Goal: Task Accomplishment & Management: Use online tool/utility

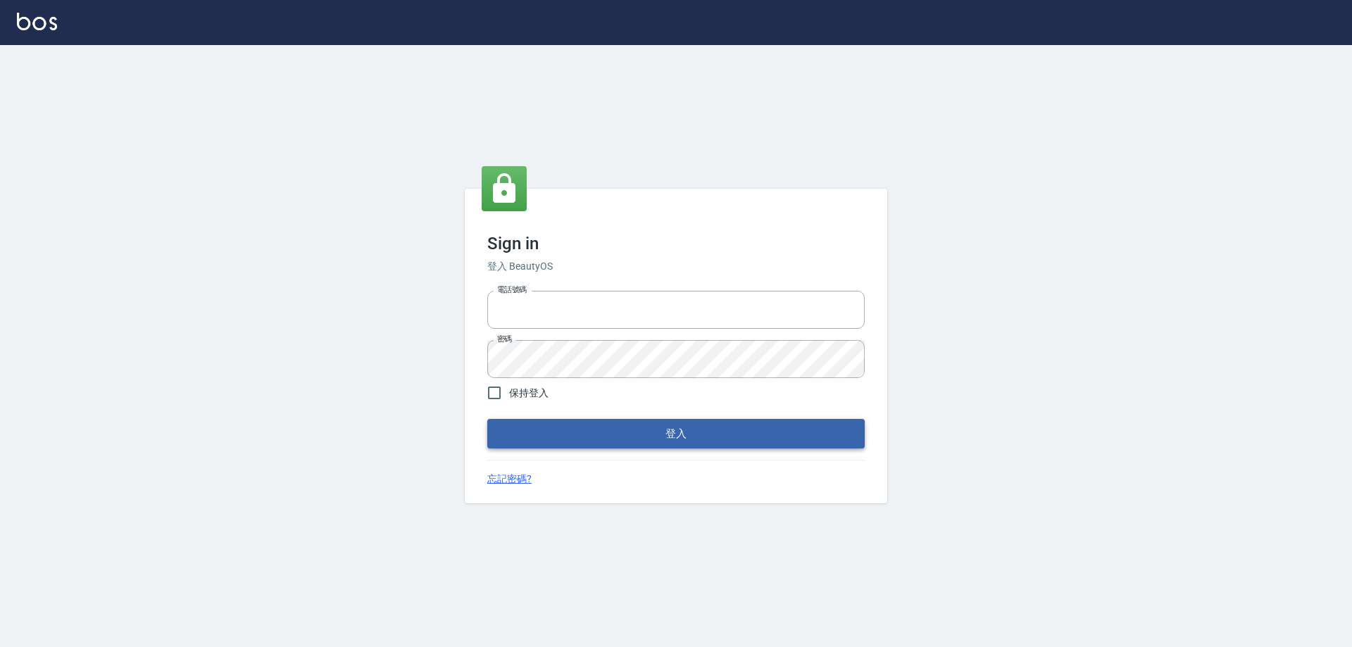
type input "0927586163"
click at [536, 438] on button "登入" at bounding box center [675, 434] width 377 height 30
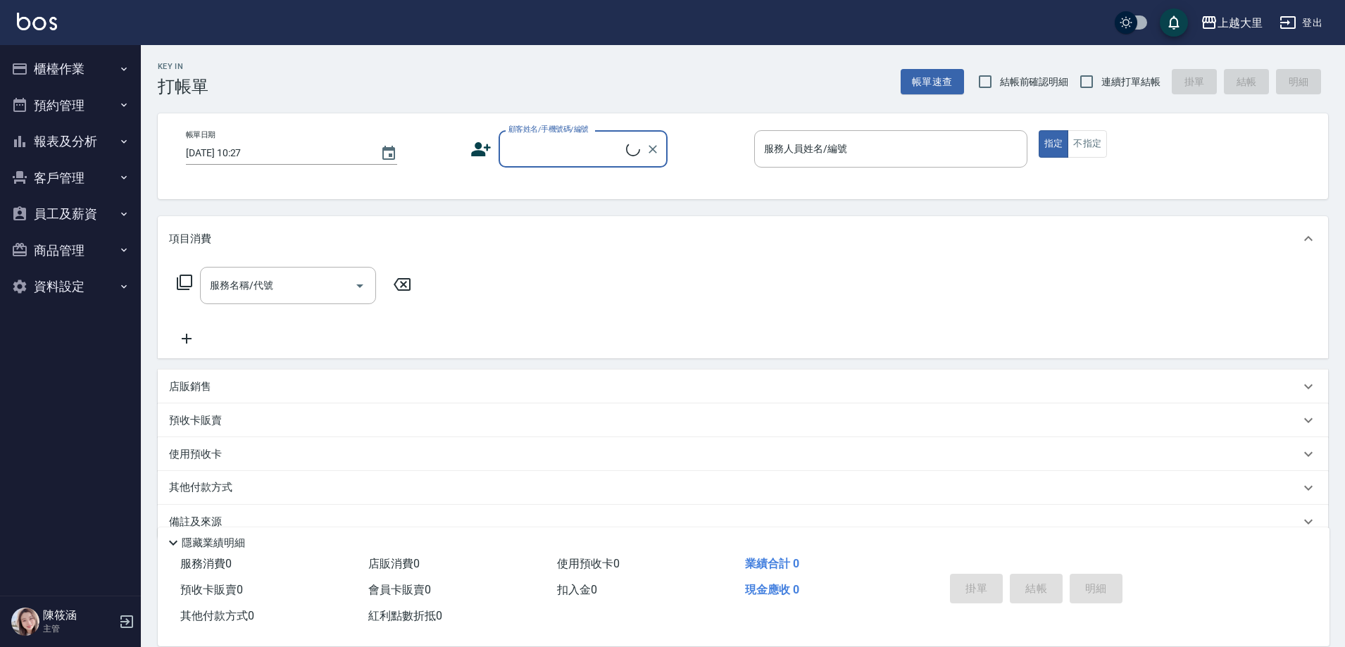
click at [46, 79] on button "櫃檯作業" at bounding box center [71, 69] width 130 height 37
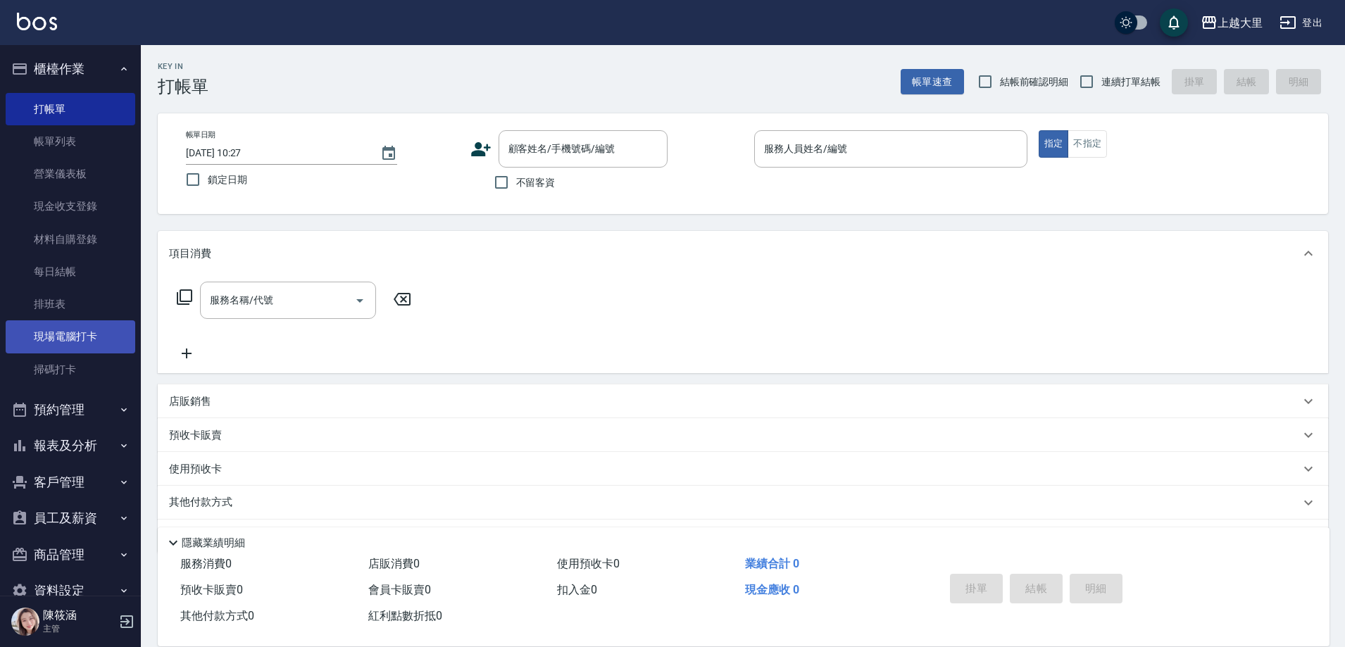
click at [65, 334] on link "現場電腦打卡" at bounding box center [71, 336] width 130 height 32
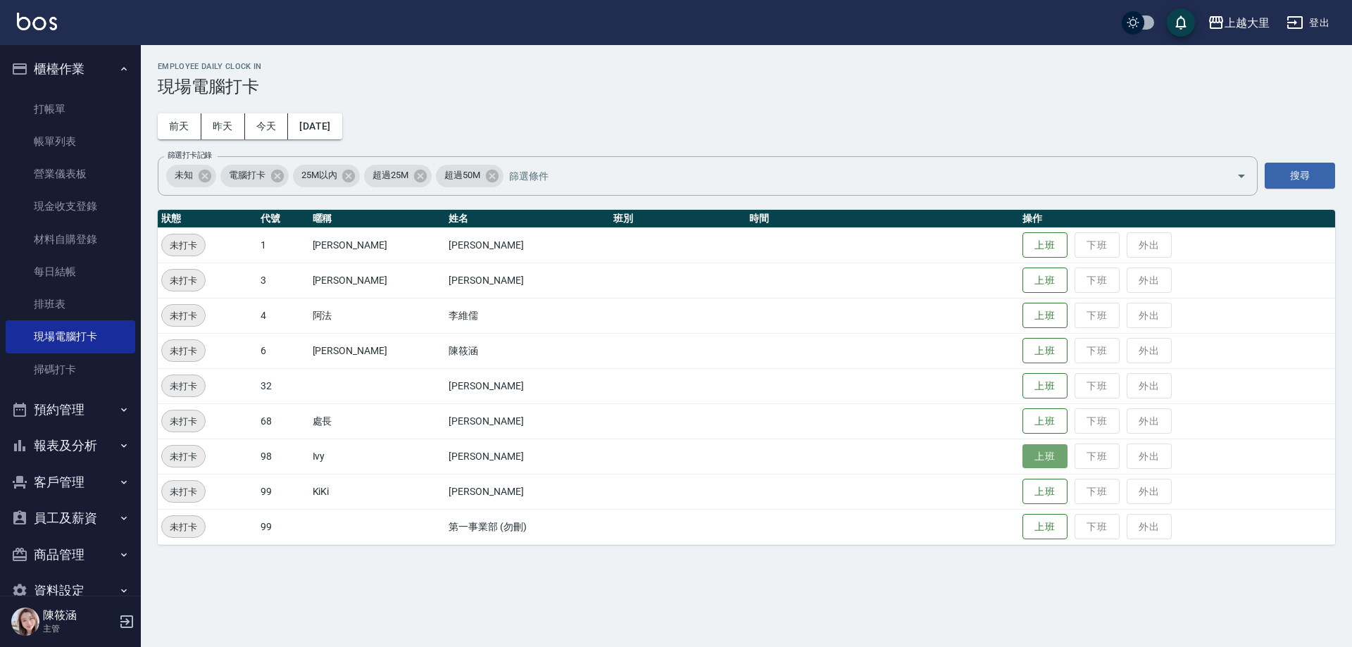
click at [1042, 456] on button "上班" at bounding box center [1044, 456] width 45 height 25
click at [1041, 276] on button "上班" at bounding box center [1044, 280] width 45 height 25
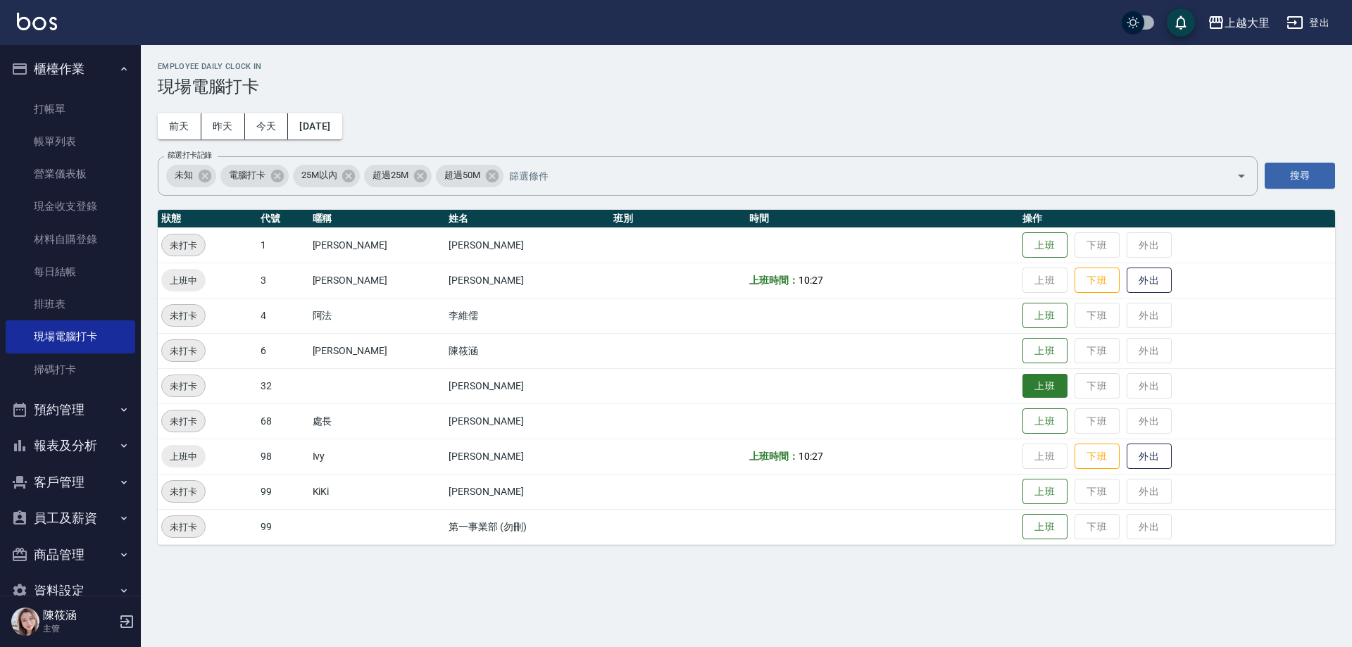
click at [1056, 394] on button "上班" at bounding box center [1044, 386] width 45 height 25
click at [1035, 345] on button "上班" at bounding box center [1044, 351] width 45 height 25
